Goal: Navigation & Orientation: Locate item on page

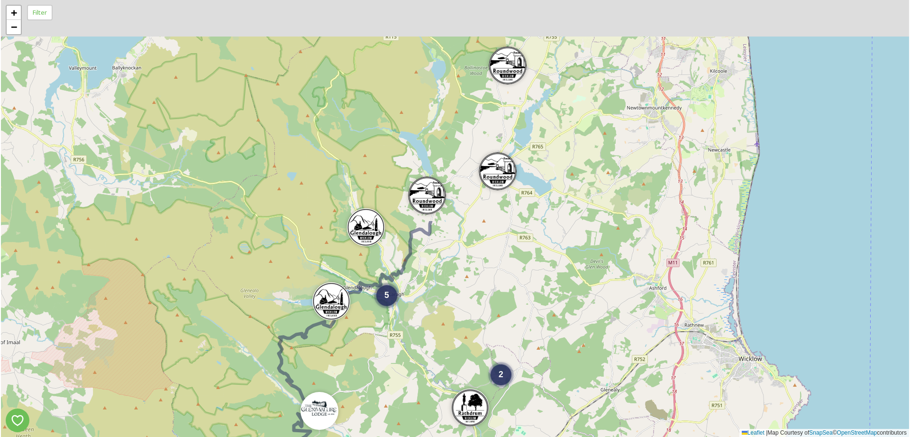
drag, startPoint x: 508, startPoint y: 145, endPoint x: 555, endPoint y: 395, distance: 254.7
click at [555, 407] on div "7 2 4 5 3 4 3 + − Leaflet | Map Courtesy of SnapSea © OpenStreetMap contributors" at bounding box center [455, 218] width 908 height 437
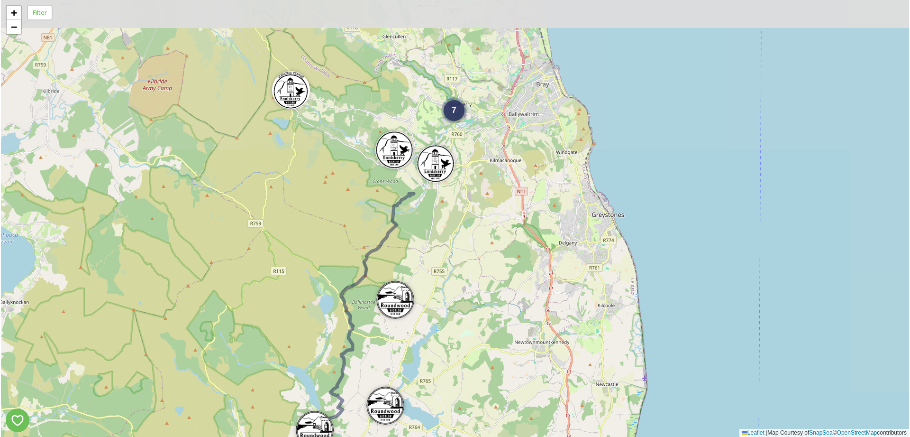
drag, startPoint x: 547, startPoint y: 174, endPoint x: 493, endPoint y: 306, distance: 142.6
click at [477, 328] on div "7 2 4 5 3 3 4 + − Leaflet | Map Courtesy of SnapSea © OpenStreetMap contributors" at bounding box center [455, 218] width 908 height 437
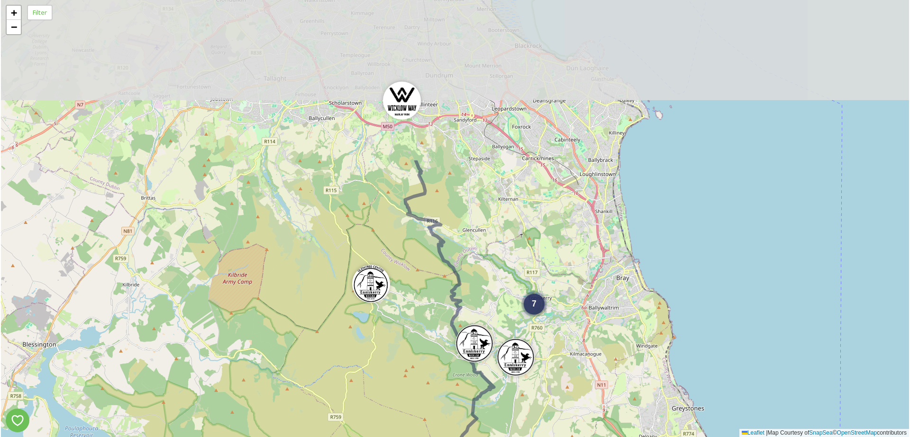
drag, startPoint x: 510, startPoint y: 154, endPoint x: 575, endPoint y: 335, distance: 192.2
click at [576, 345] on div "7 2 4 5 3 + − Leaflet | Map Courtesy of SnapSea © OpenStreetMap contributors" at bounding box center [455, 218] width 908 height 437
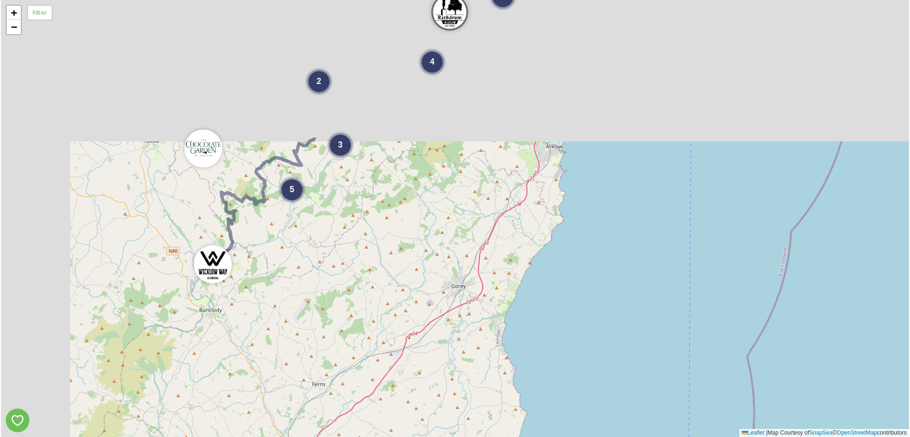
drag, startPoint x: 540, startPoint y: 242, endPoint x: 649, endPoint y: 417, distance: 206.8
click at [655, 423] on div "8 9 5 10 3 5 2 6 4 2 5 3 + − Leaflet | Map Courtesy of SnapSea © OpenStreetMap …" at bounding box center [455, 218] width 908 height 437
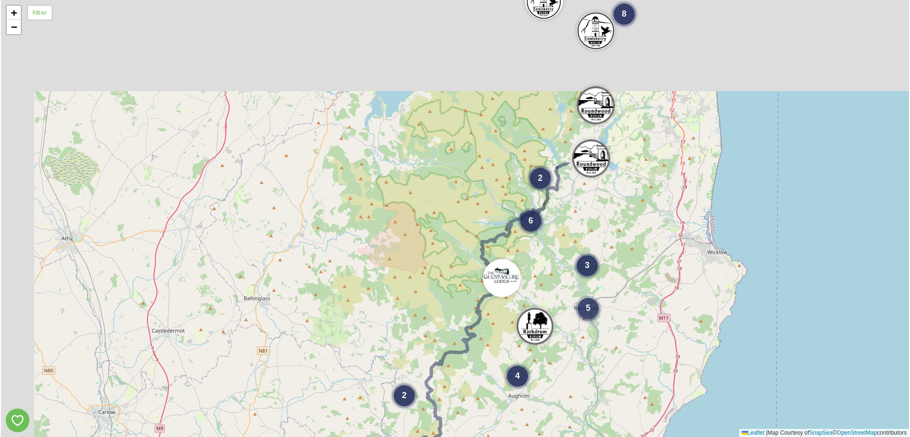
drag, startPoint x: 592, startPoint y: 317, endPoint x: 591, endPoint y: 365, distance: 47.9
click at [592, 319] on div "5" at bounding box center [588, 308] width 21 height 21
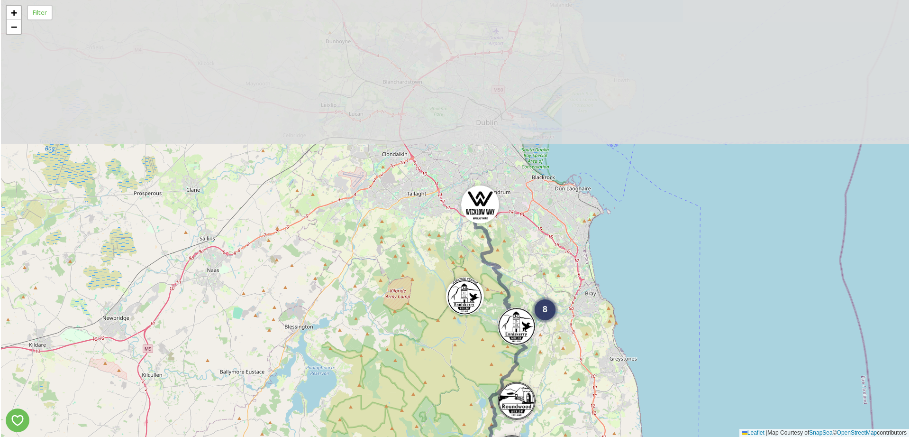
drag, startPoint x: 650, startPoint y: 151, endPoint x: 568, endPoint y: 374, distance: 237.7
click at [568, 380] on div "3 5 2 6 4 2 5 3 8 + − Leaflet | Map Courtesy of SnapSea © OpenStreetMap contrib…" at bounding box center [455, 218] width 908 height 437
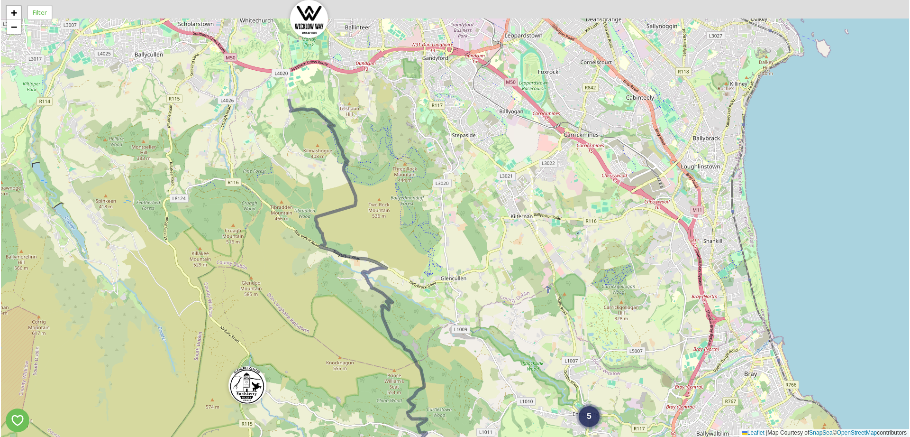
drag, startPoint x: 445, startPoint y: 201, endPoint x: 645, endPoint y: 372, distance: 263.3
click at [647, 375] on div "2 5 + − Leaflet | Map Courtesy of SnapSea © OpenStreetMap contributors" at bounding box center [455, 218] width 908 height 437
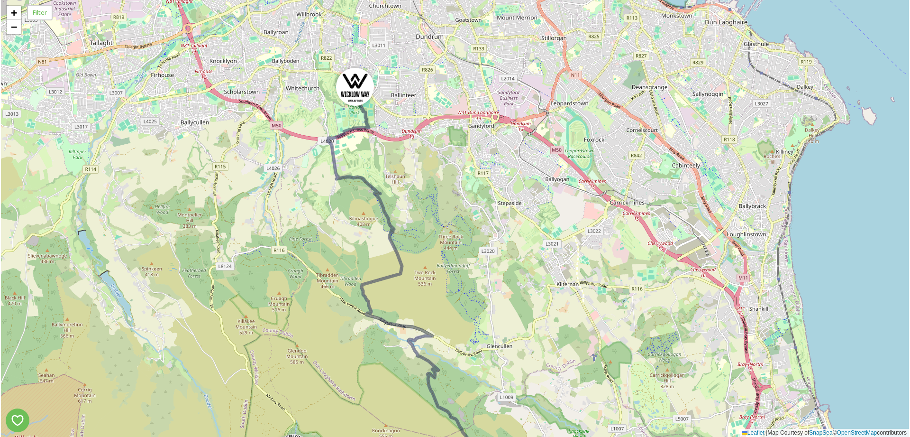
drag, startPoint x: 489, startPoint y: 222, endPoint x: 572, endPoint y: 269, distance: 95.1
click at [575, 271] on div "2 5 + − Leaflet | Map Courtesy of SnapSea © OpenStreetMap contributors" at bounding box center [455, 218] width 908 height 437
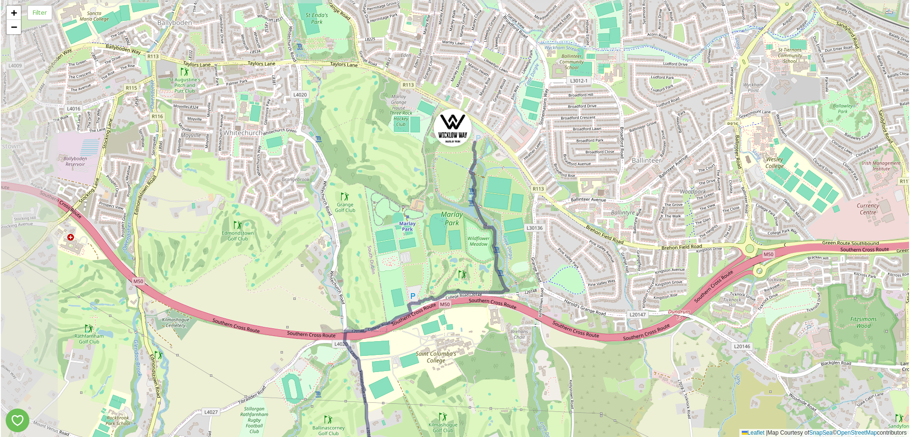
drag, startPoint x: 563, startPoint y: 264, endPoint x: 522, endPoint y: 212, distance: 65.7
click at [608, 291] on div "+ − Leaflet | Map Courtesy of SnapSea © OpenStreetMap contributors" at bounding box center [455, 218] width 908 height 437
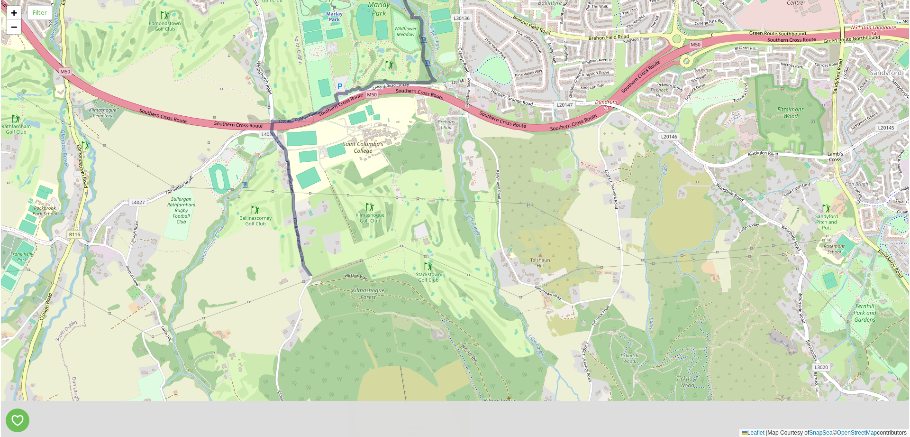
drag, startPoint x: 456, startPoint y: 357, endPoint x: 465, endPoint y: 154, distance: 203.1
click at [462, 155] on div "+ − Leaflet | Map Courtesy of SnapSea © OpenStreetMap contributors" at bounding box center [455, 218] width 908 height 437
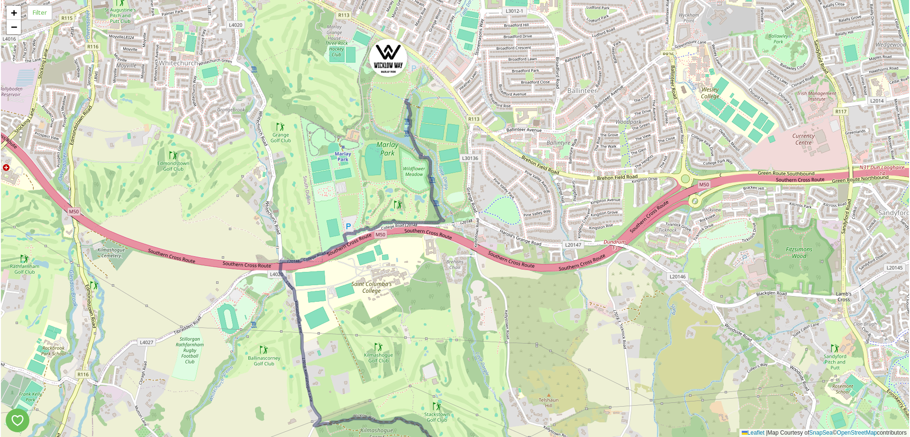
drag, startPoint x: 511, startPoint y: 194, endPoint x: 537, endPoint y: 308, distance: 116.7
click at [532, 319] on div "+ − Leaflet | Map Courtesy of SnapSea © OpenStreetMap contributors" at bounding box center [455, 218] width 908 height 437
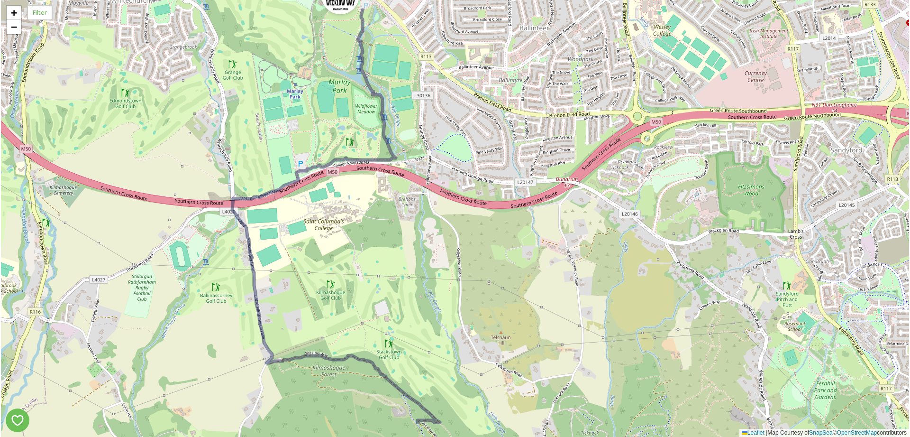
drag, startPoint x: 455, startPoint y: 314, endPoint x: 381, endPoint y: 205, distance: 132.4
click at [384, 208] on div "+ − Leaflet | Map Courtesy of SnapSea © OpenStreetMap contributors" at bounding box center [455, 218] width 908 height 437
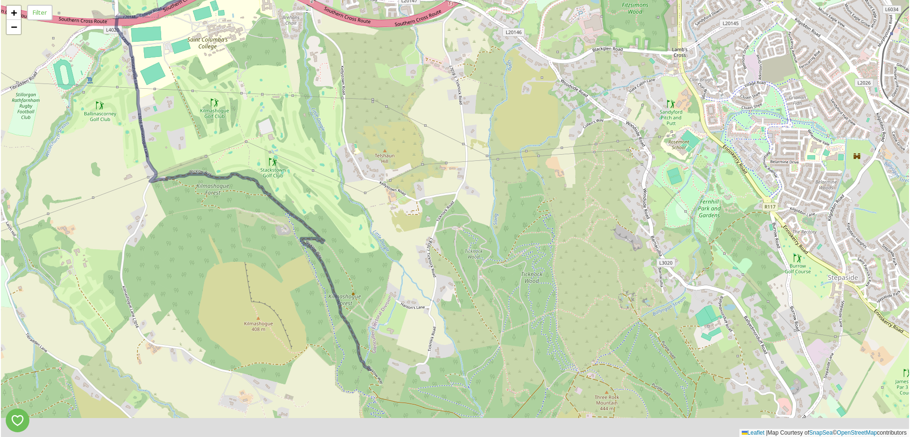
drag, startPoint x: 455, startPoint y: 318, endPoint x: 409, endPoint y: 157, distance: 167.2
click at [392, 157] on div "+ − Leaflet | Map Courtesy of SnapSea © OpenStreetMap contributors" at bounding box center [455, 218] width 908 height 437
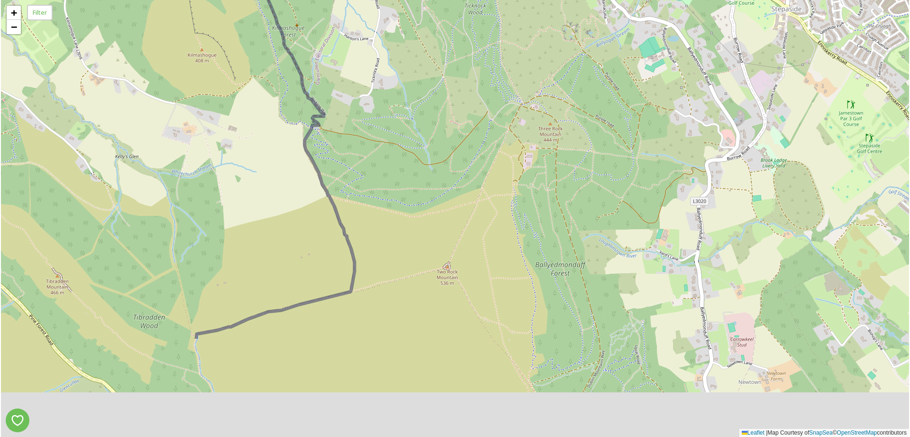
drag, startPoint x: 471, startPoint y: 394, endPoint x: 485, endPoint y: 137, distance: 258.3
click at [478, 137] on div "+ − Leaflet | Map Courtesy of SnapSea © OpenStreetMap contributors" at bounding box center [455, 218] width 908 height 437
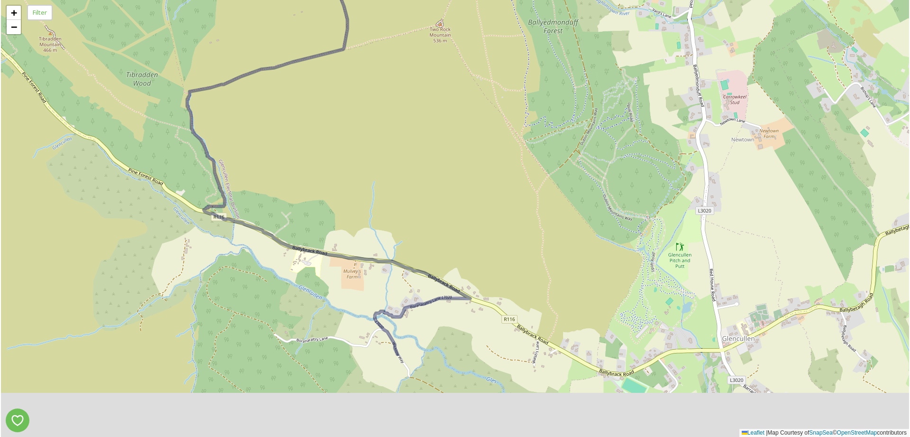
drag, startPoint x: 521, startPoint y: 345, endPoint x: 491, endPoint y: 74, distance: 272.4
click at [480, 61] on div "+ − Leaflet | Map Courtesy of SnapSea © OpenStreetMap contributors" at bounding box center [455, 218] width 908 height 437
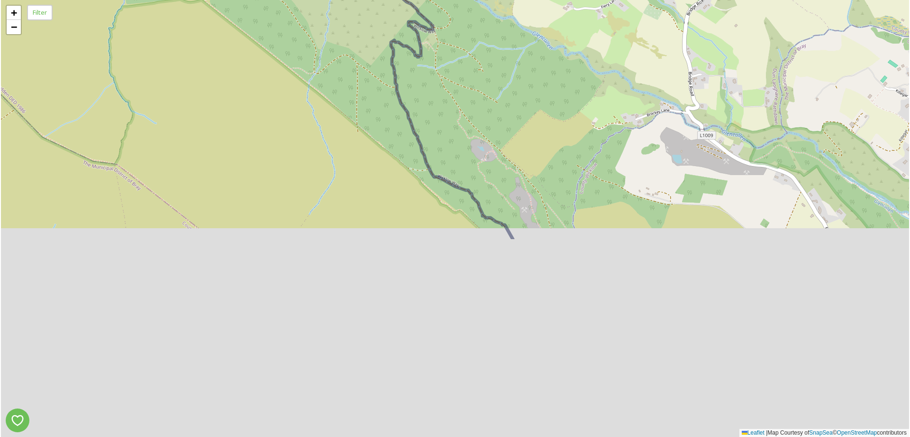
drag, startPoint x: 568, startPoint y: 298, endPoint x: 498, endPoint y: 0, distance: 305.4
click at [481, 0] on div "4 + − Leaflet | Map Courtesy of SnapSea © OpenStreetMap contributors" at bounding box center [455, 218] width 908 height 437
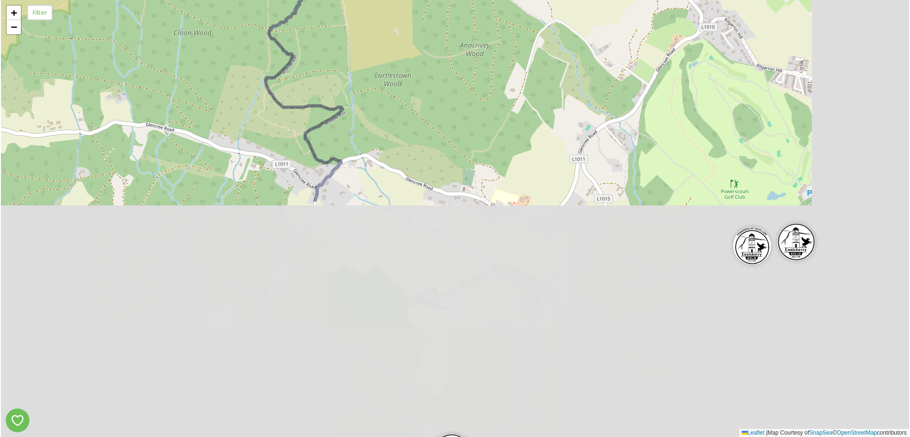
drag, startPoint x: 611, startPoint y: 308, endPoint x: 426, endPoint y: 32, distance: 332.3
click at [428, 37] on div "4 + − Leaflet | Map Courtesy of SnapSea © OpenStreetMap contributors" at bounding box center [455, 218] width 908 height 437
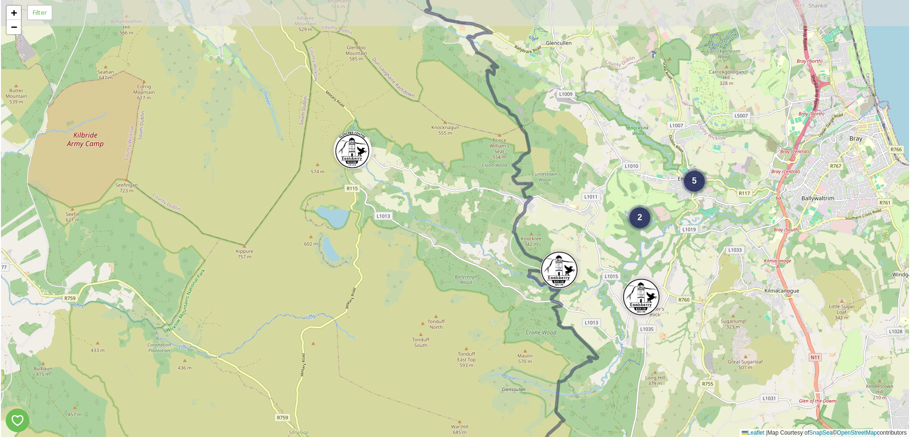
drag, startPoint x: 619, startPoint y: 362, endPoint x: 611, endPoint y: 336, distance: 27.7
click at [613, 353] on div "2 5 + − Leaflet | Map Courtesy of SnapSea © OpenStreetMap contributors" at bounding box center [455, 218] width 908 height 437
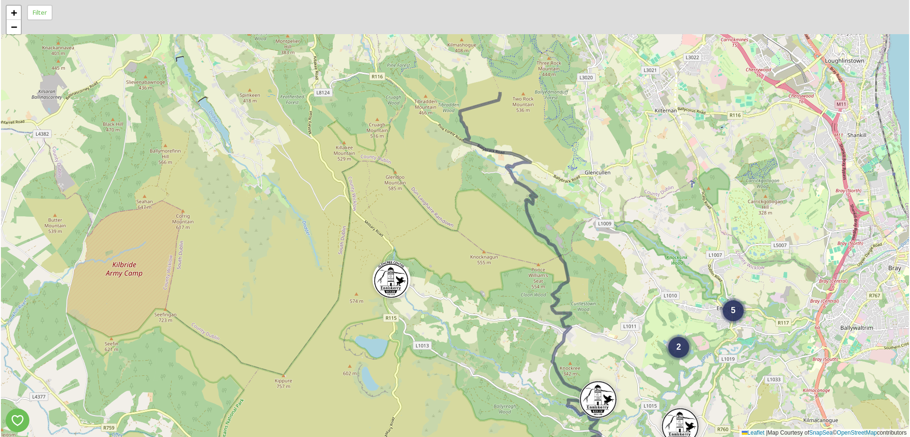
drag, startPoint x: 512, startPoint y: 83, endPoint x: 558, endPoint y: 224, distance: 148.6
click at [557, 228] on div "2 5 + − Leaflet | Map Courtesy of SnapSea © OpenStreetMap contributors" at bounding box center [455, 218] width 908 height 437
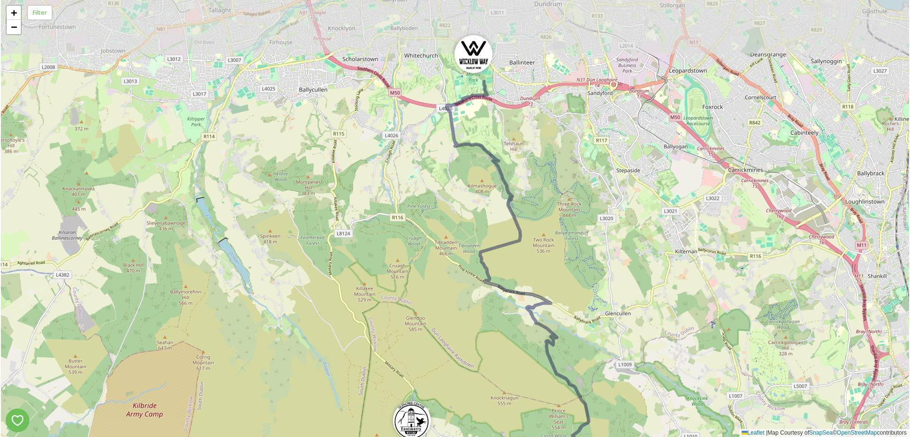
drag, startPoint x: 558, startPoint y: 173, endPoint x: 559, endPoint y: 278, distance: 104.8
click at [566, 290] on div "2 5 + − Leaflet | Map Courtesy of SnapSea © OpenStreetMap contributors" at bounding box center [455, 218] width 908 height 437
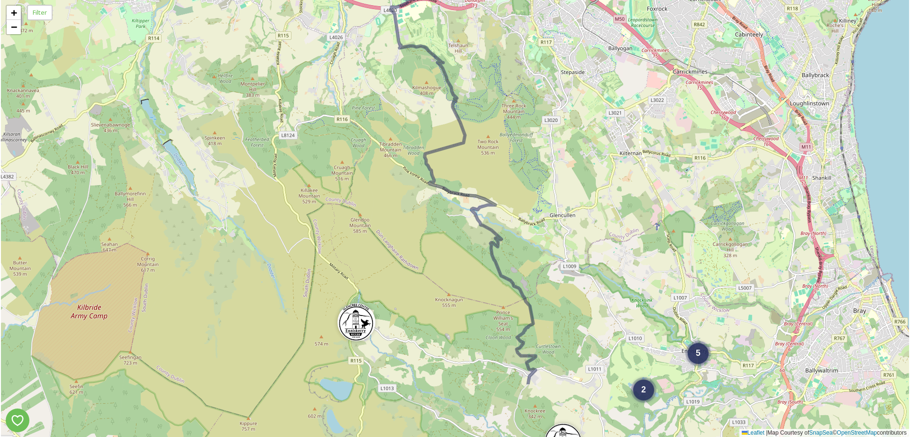
drag, startPoint x: 600, startPoint y: 294, endPoint x: 557, endPoint y: 209, distance: 95.8
click at [553, 207] on div "2 5 + − Leaflet | Map Courtesy of SnapSea © OpenStreetMap contributors" at bounding box center [455, 218] width 908 height 437
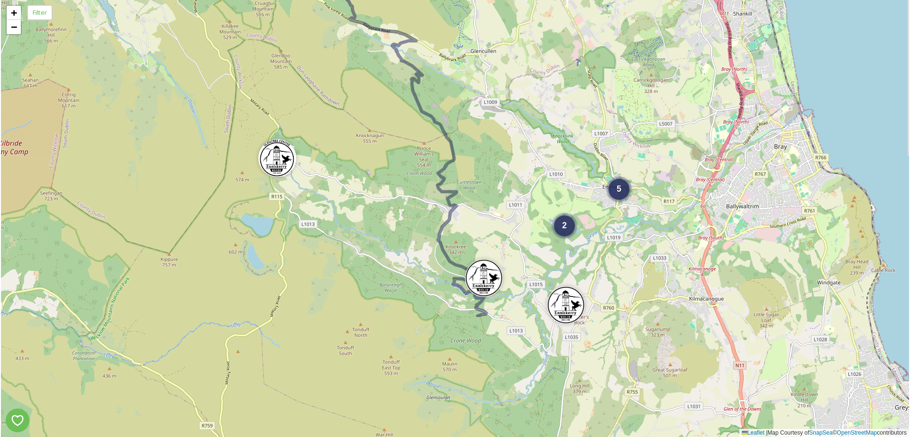
drag, startPoint x: 585, startPoint y: 331, endPoint x: 538, endPoint y: 210, distance: 130.6
click at [513, 162] on div "2 5 + − Leaflet | Map Courtesy of SnapSea © OpenStreetMap contributors" at bounding box center [455, 218] width 908 height 437
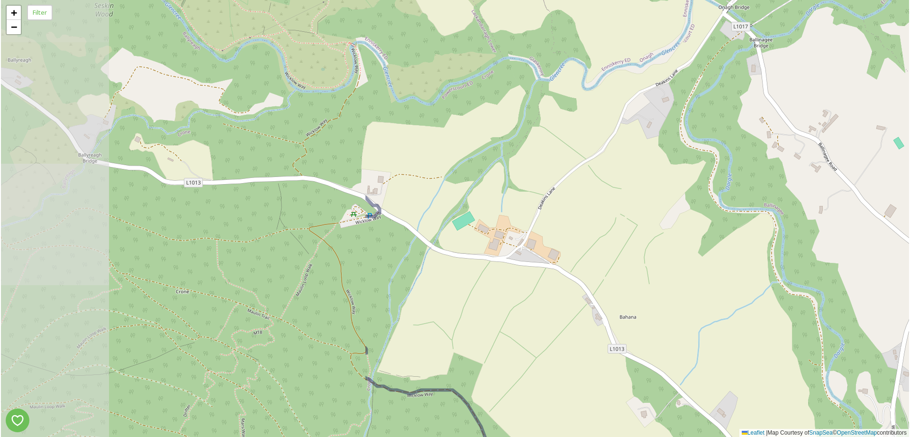
drag, startPoint x: 327, startPoint y: 256, endPoint x: 784, endPoint y: 229, distance: 457.8
click at [786, 233] on div "+ − Leaflet | Map Courtesy of SnapSea © OpenStreetMap contributors" at bounding box center [455, 218] width 908 height 437
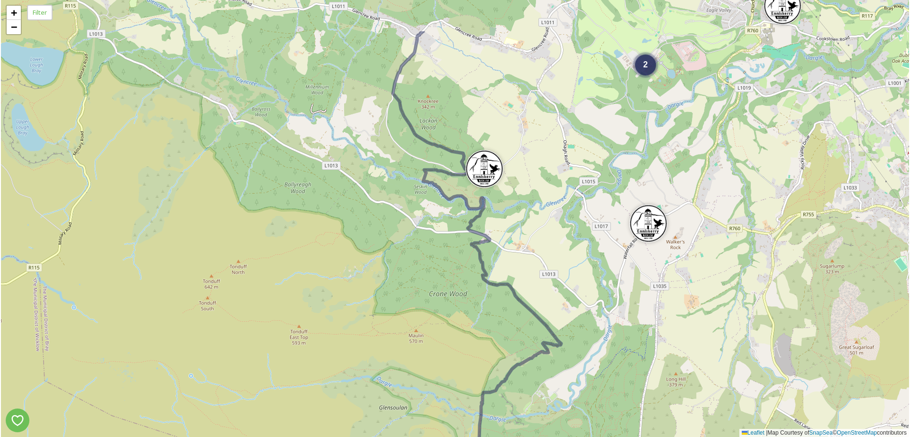
drag, startPoint x: 697, startPoint y: 160, endPoint x: 593, endPoint y: 235, distance: 128.0
click at [593, 235] on div "2 4 + − Leaflet | Map Courtesy of SnapSea © OpenStreetMap contributors" at bounding box center [455, 218] width 908 height 437
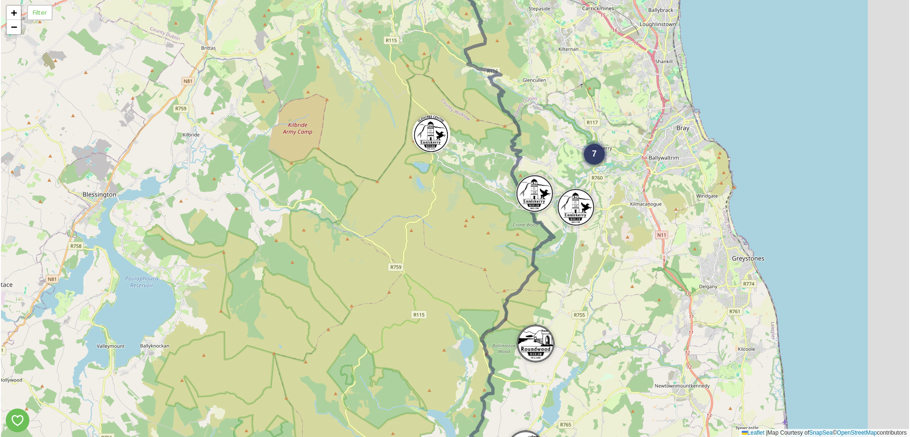
drag, startPoint x: 649, startPoint y: 181, endPoint x: 622, endPoint y: 204, distance: 35.6
click at [621, 205] on div "7 2 4 5 3 + − Leaflet | Map Courtesy of SnapSea © OpenStreetMap contributors" at bounding box center [455, 218] width 908 height 437
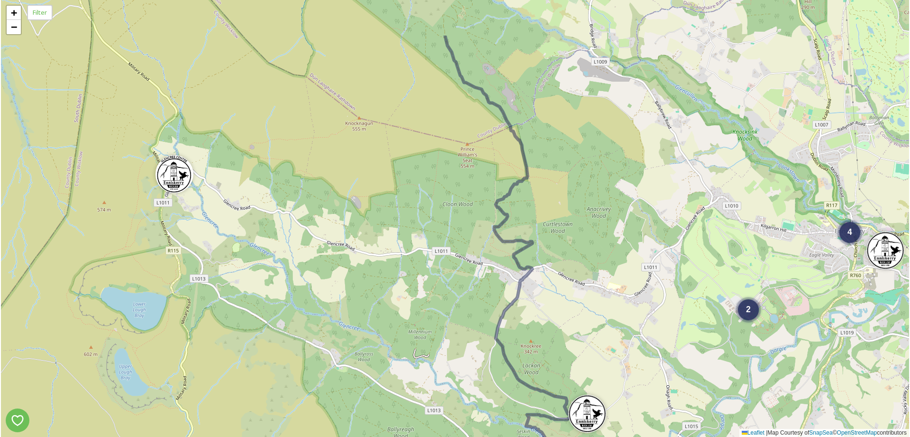
drag, startPoint x: 466, startPoint y: 239, endPoint x: 783, endPoint y: 284, distance: 319.4
click at [841, 314] on div "2 4 + − Leaflet | Map Courtesy of SnapSea © OpenStreetMap contributors" at bounding box center [455, 218] width 908 height 437
